Goal: Task Accomplishment & Management: Use online tool/utility

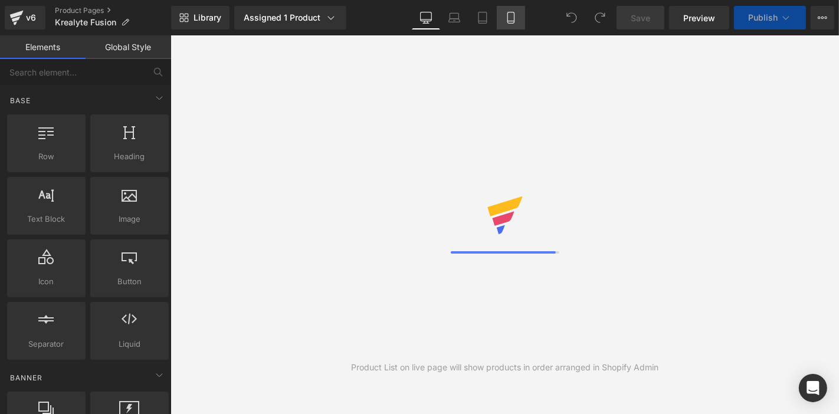
click at [520, 27] on link "Mobile" at bounding box center [511, 18] width 28 height 24
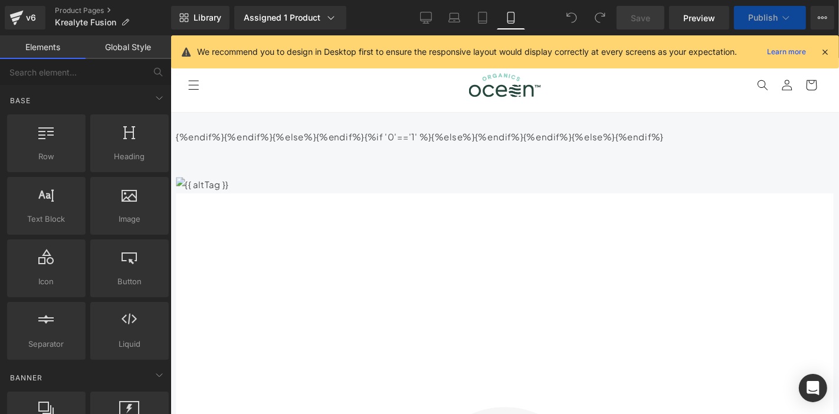
click at [505, 19] on link "Mobile" at bounding box center [511, 18] width 28 height 24
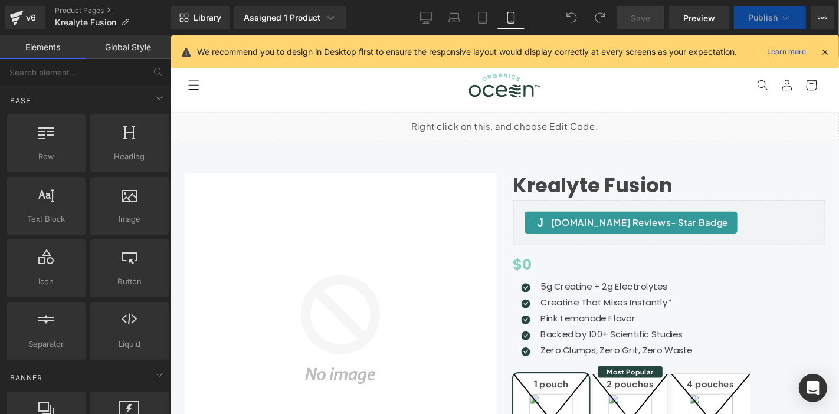
scroll to position [82, 0]
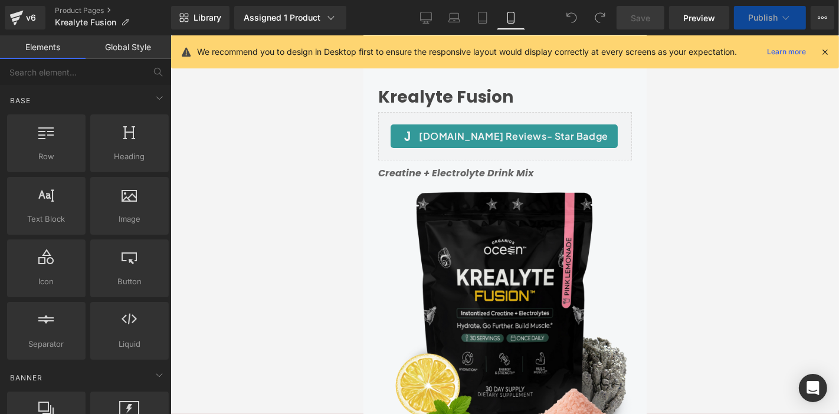
click at [499, 168] on div "Creatine + Electrolyte Drink Mix Text Block" at bounding box center [505, 173] width 254 height 14
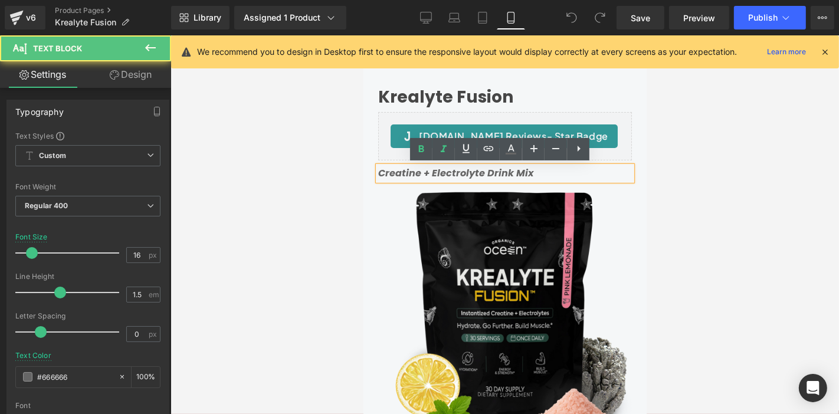
click at [480, 173] on icon "Creatine + Electrolyte Drink Mix" at bounding box center [455, 173] width 155 height 14
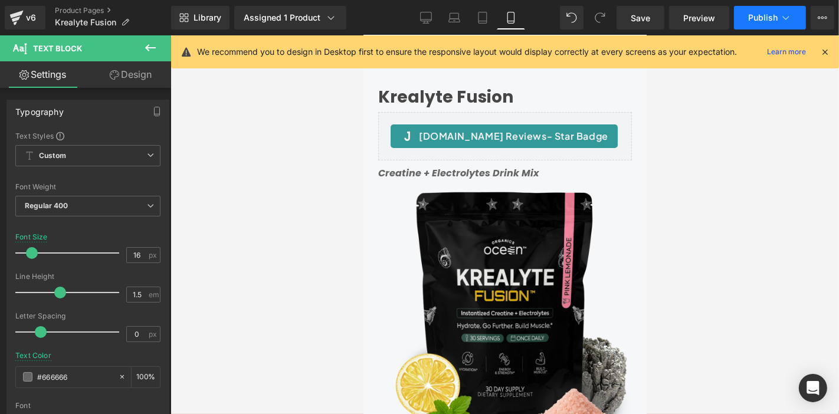
click at [777, 17] on span "Publish" at bounding box center [763, 17] width 30 height 9
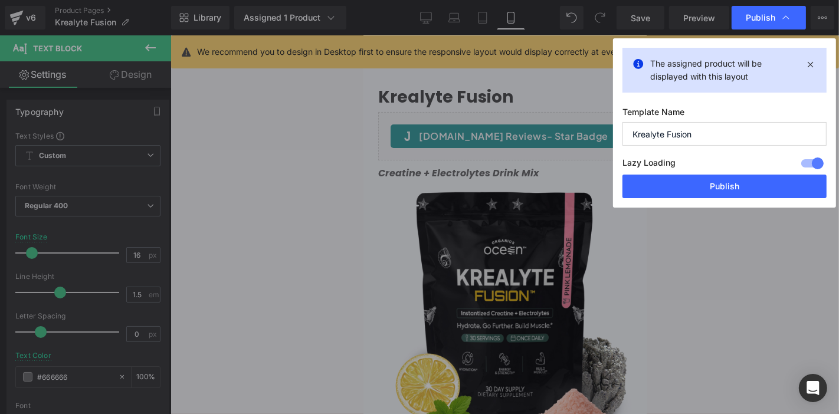
click at [690, 171] on div "Lazy Loading Build Upgrade plan to unlock" at bounding box center [725, 164] width 204 height 19
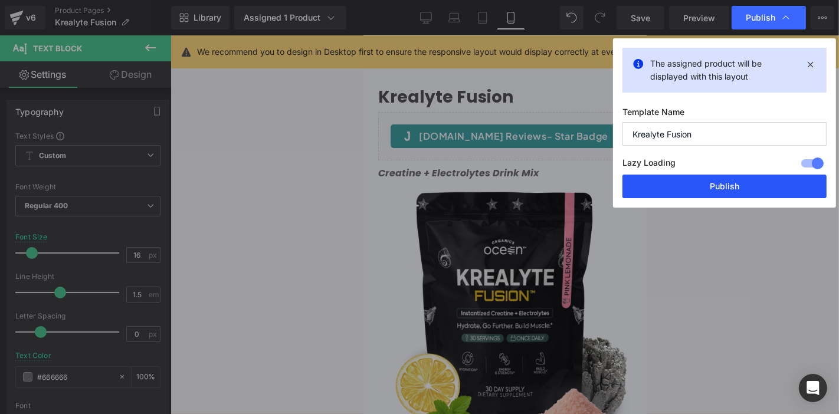
click at [690, 188] on button "Publish" at bounding box center [725, 187] width 204 height 24
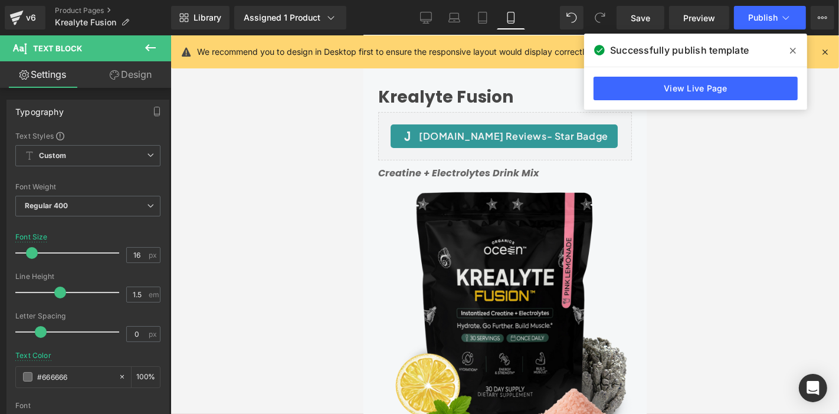
click at [430, 0] on div "Library Assigned 1 Product Product Preview Krealyte Fusion Manage assigned prod…" at bounding box center [505, 17] width 668 height 35
click at [431, 11] on link "Desktop" at bounding box center [426, 18] width 28 height 24
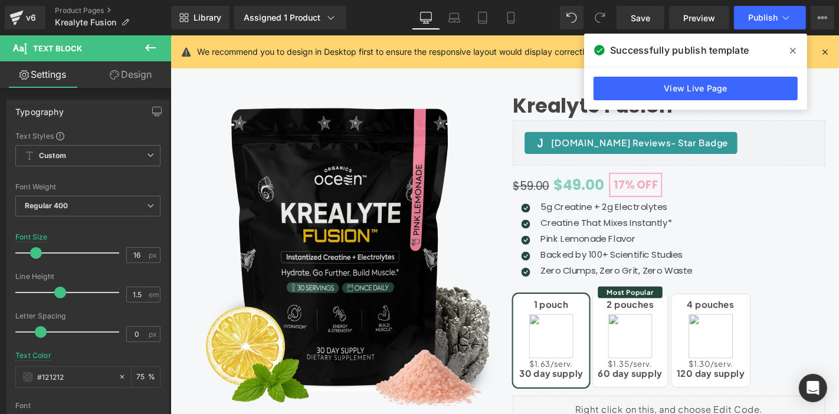
scroll to position [131, 0]
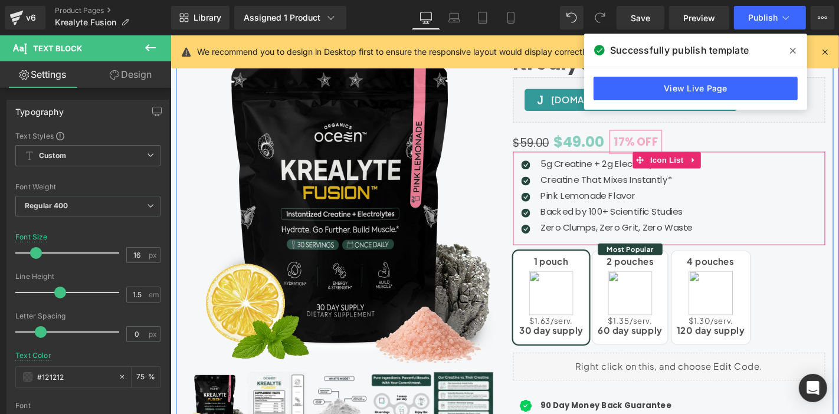
click at [774, 205] on div "Icon 5g Creatine + 2g Electrolytes Text Block Icon Creatine That Mixes Instantl…" at bounding box center [702, 209] width 333 height 88
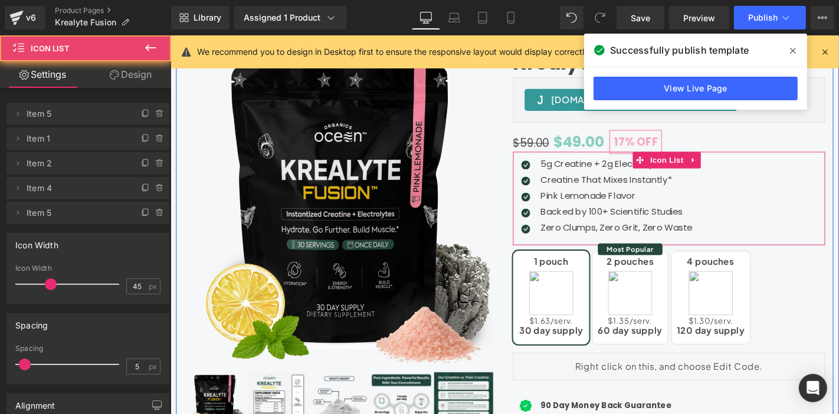
click at [774, 205] on div "Icon 5g Creatine + 2g Electrolytes Text Block Icon Creatine That Mixes Instantl…" at bounding box center [702, 209] width 333 height 88
